Goal: Find specific page/section: Find specific page/section

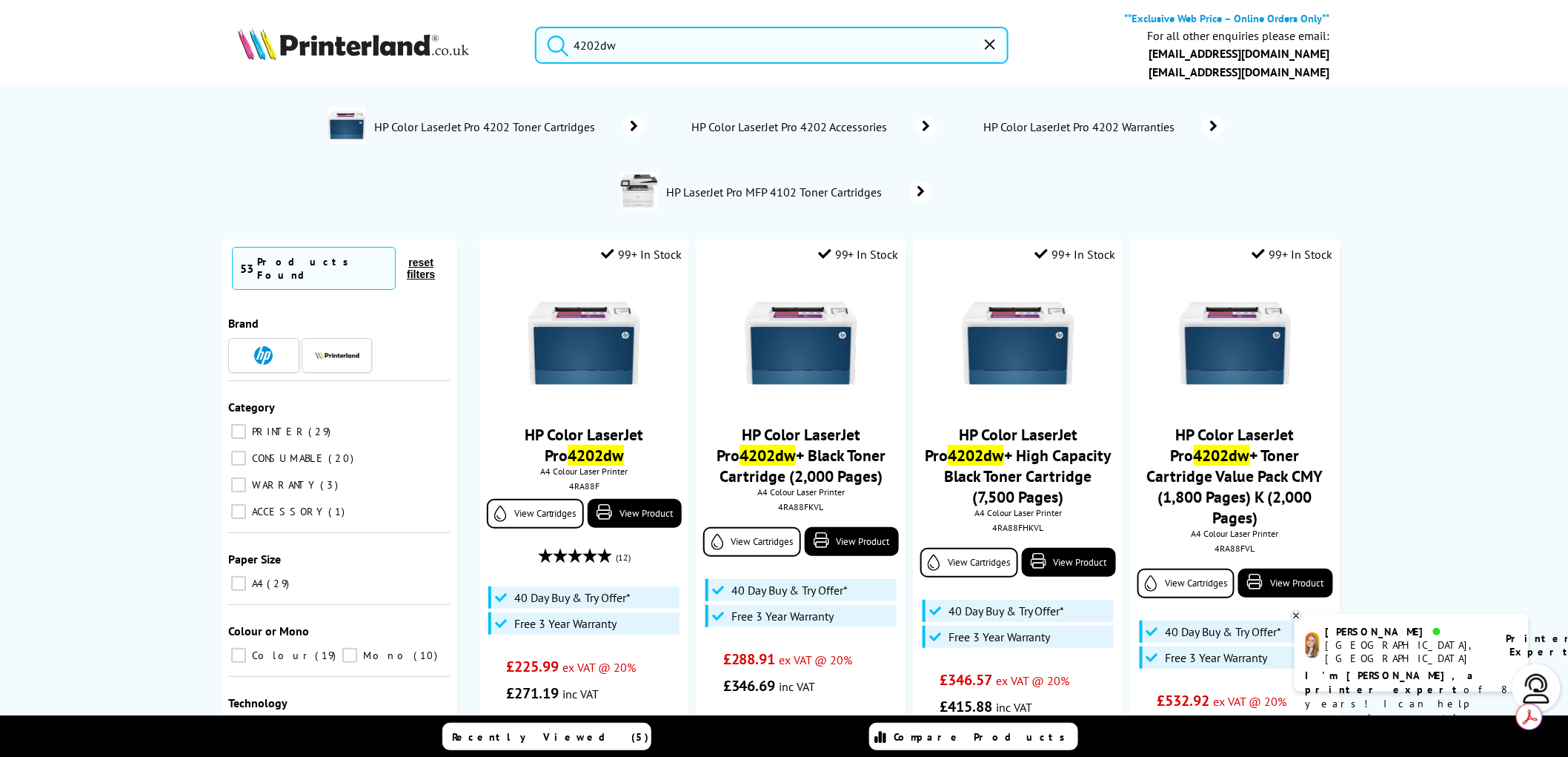
click at [314, 38] on img at bounding box center [353, 44] width 231 height 33
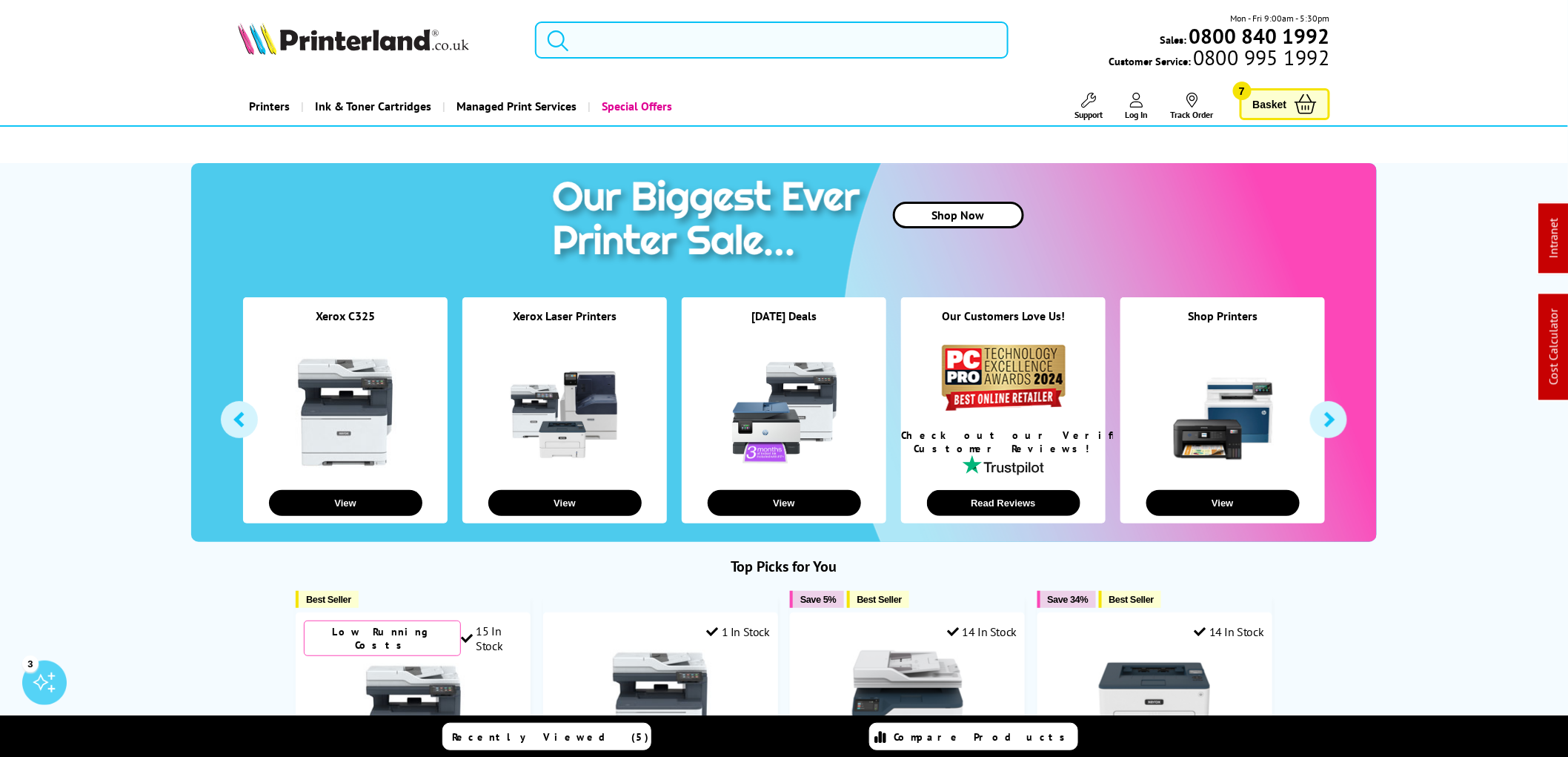
click at [610, 38] on input "search" at bounding box center [772, 40] width 473 height 37
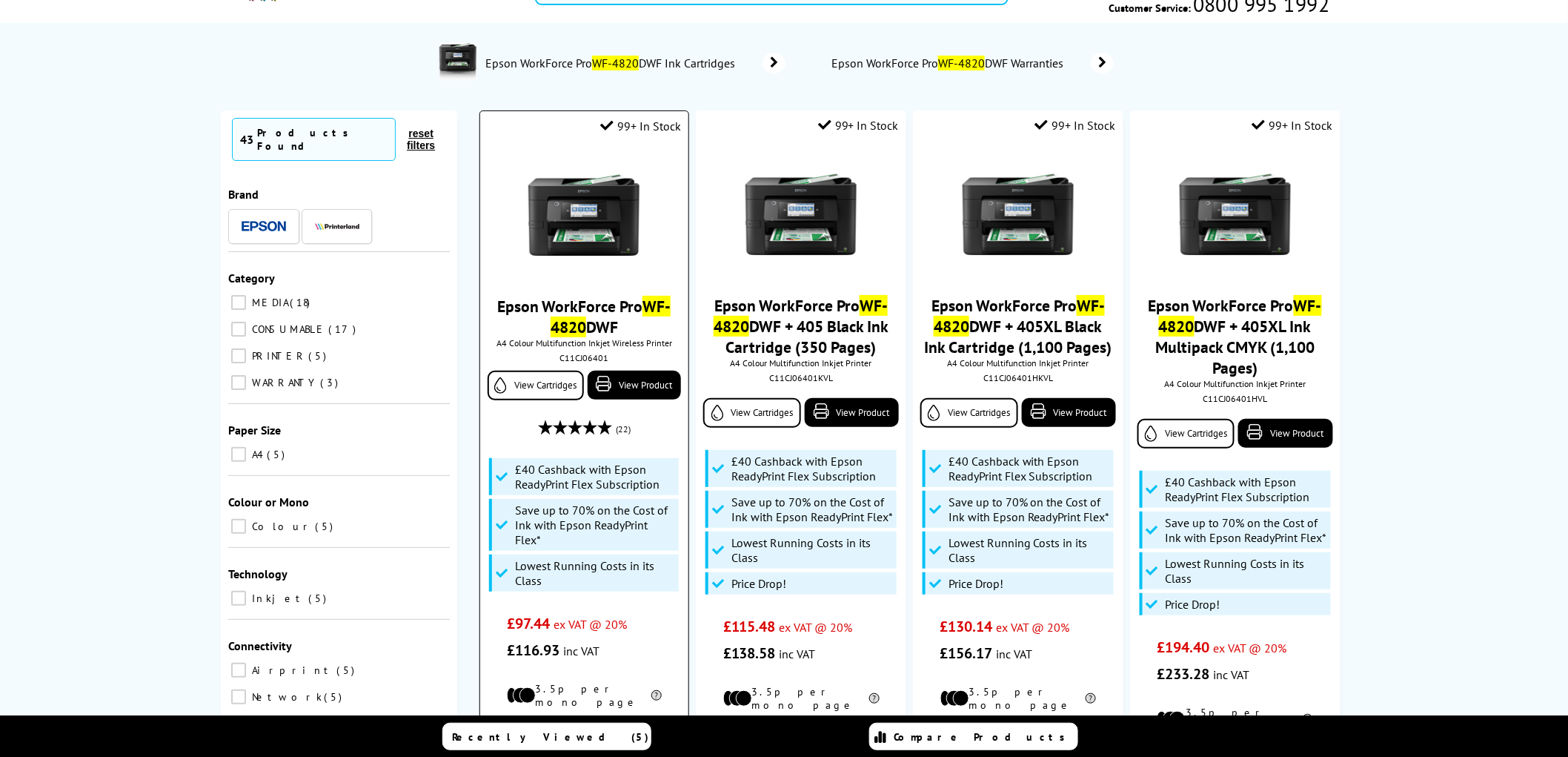
scroll to position [83, 0]
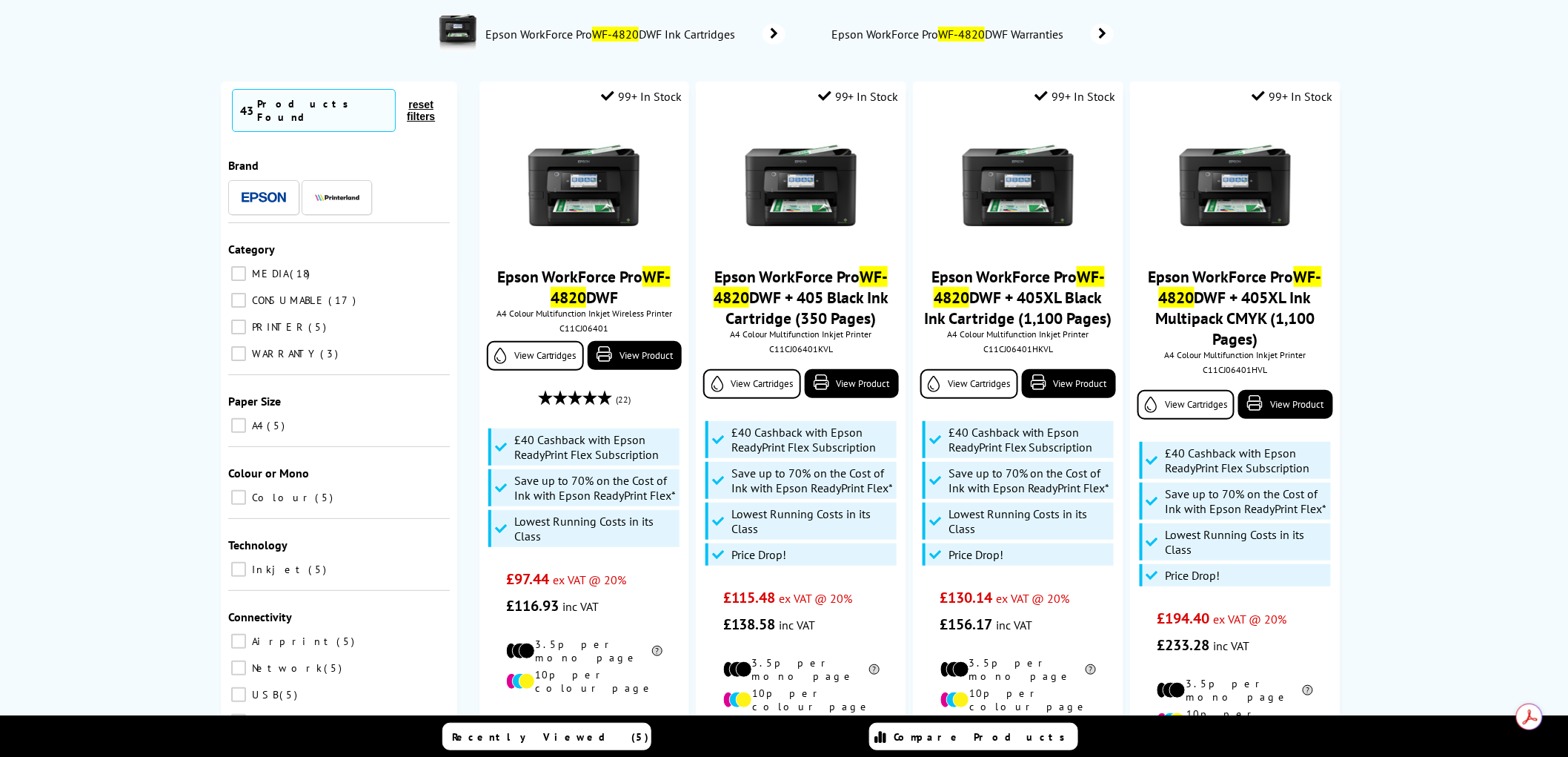
type input "wf-4820"
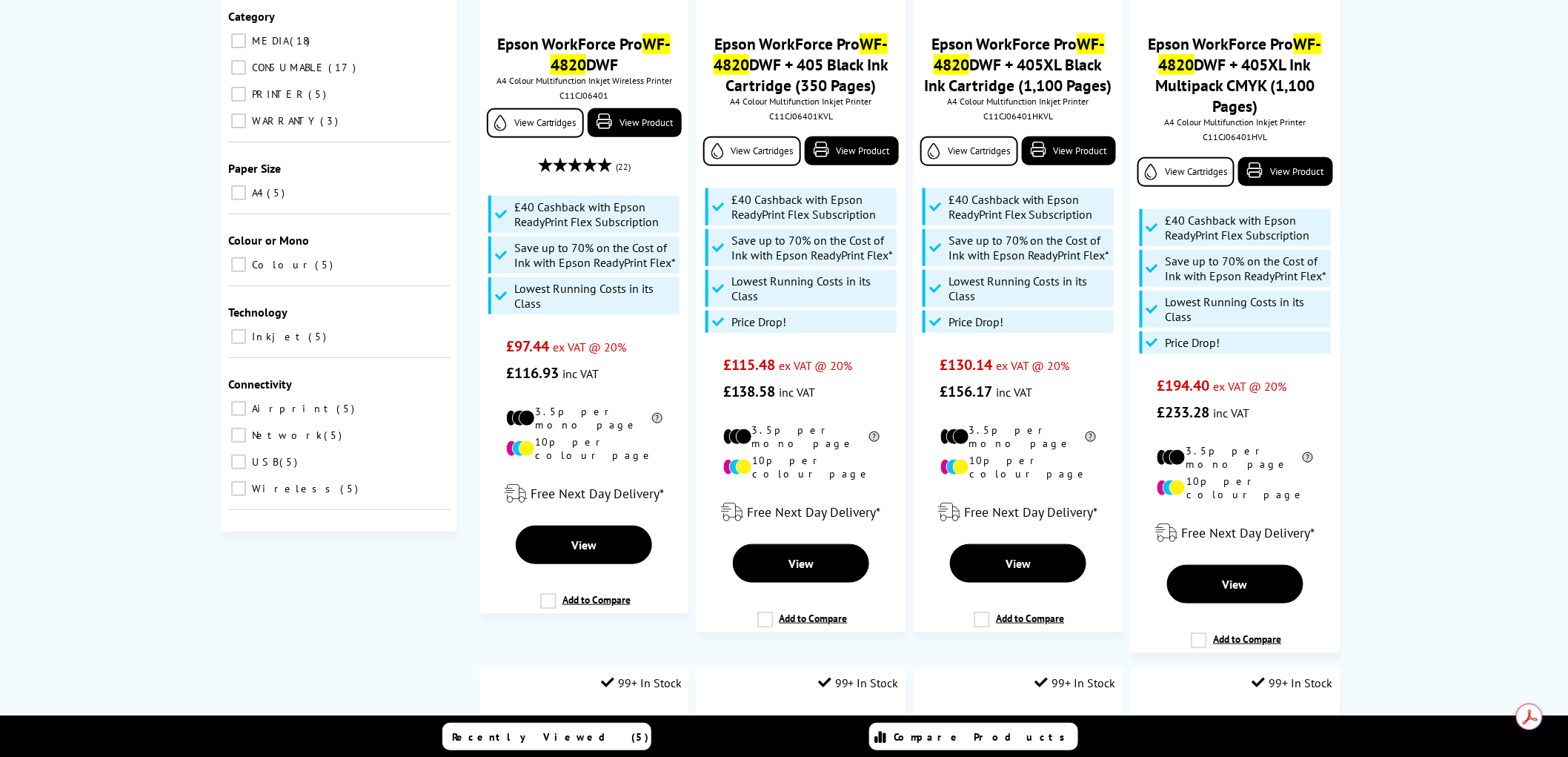
scroll to position [0, 0]
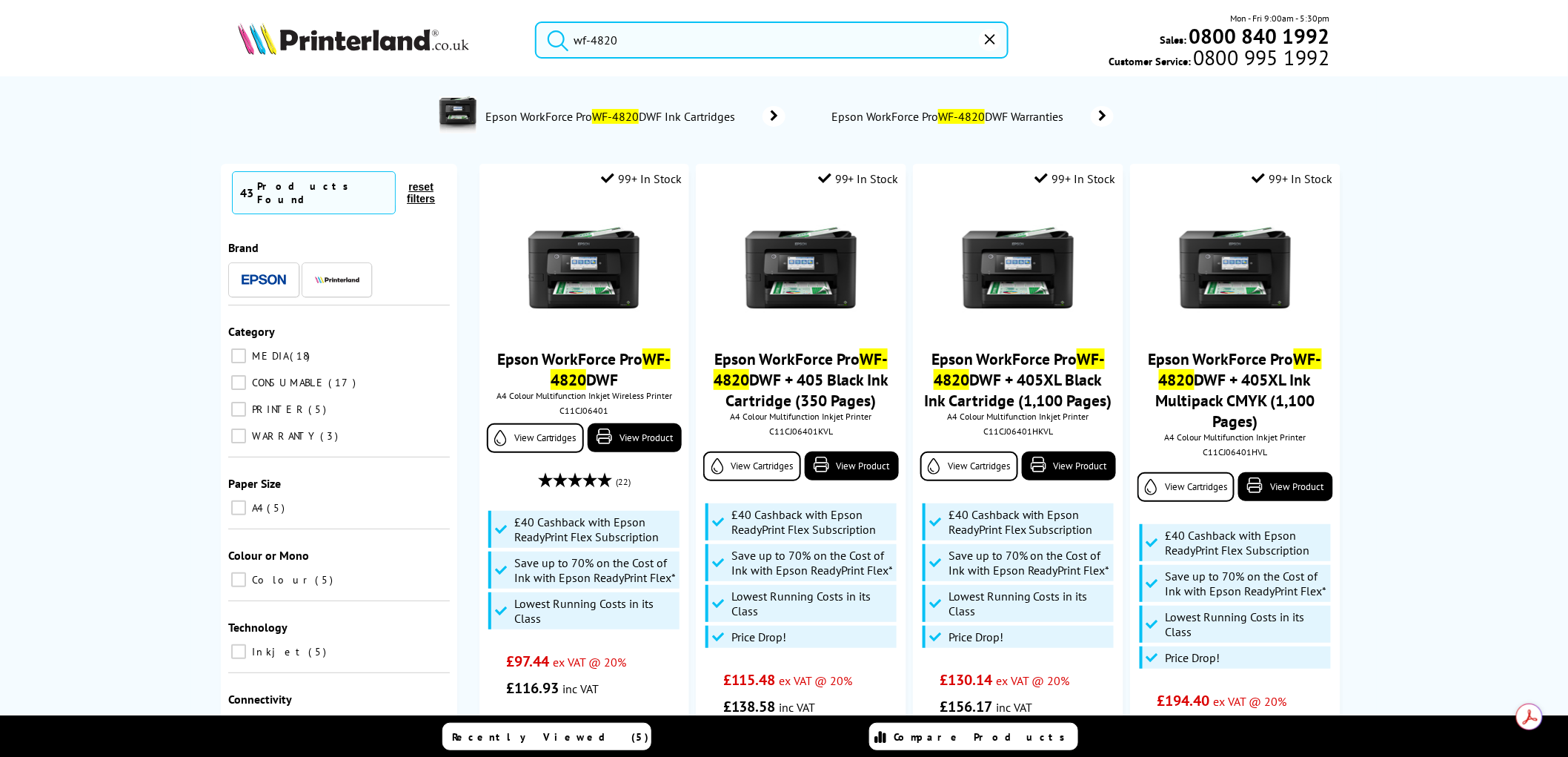
click at [344, 38] on img at bounding box center [353, 38] width 231 height 33
